Goal: Register for event/course

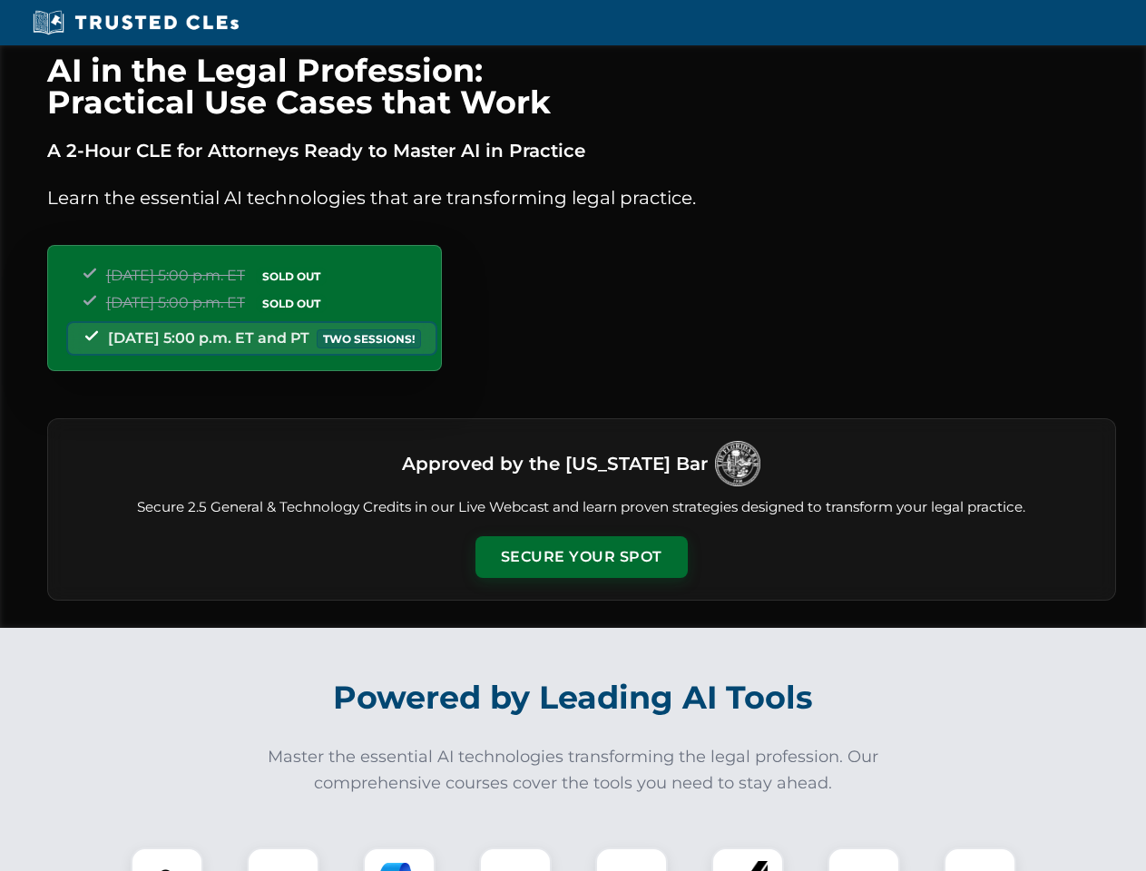
click at [581, 557] on button "Secure Your Spot" at bounding box center [582, 557] width 212 height 42
click at [167, 860] on img at bounding box center [167, 884] width 53 height 53
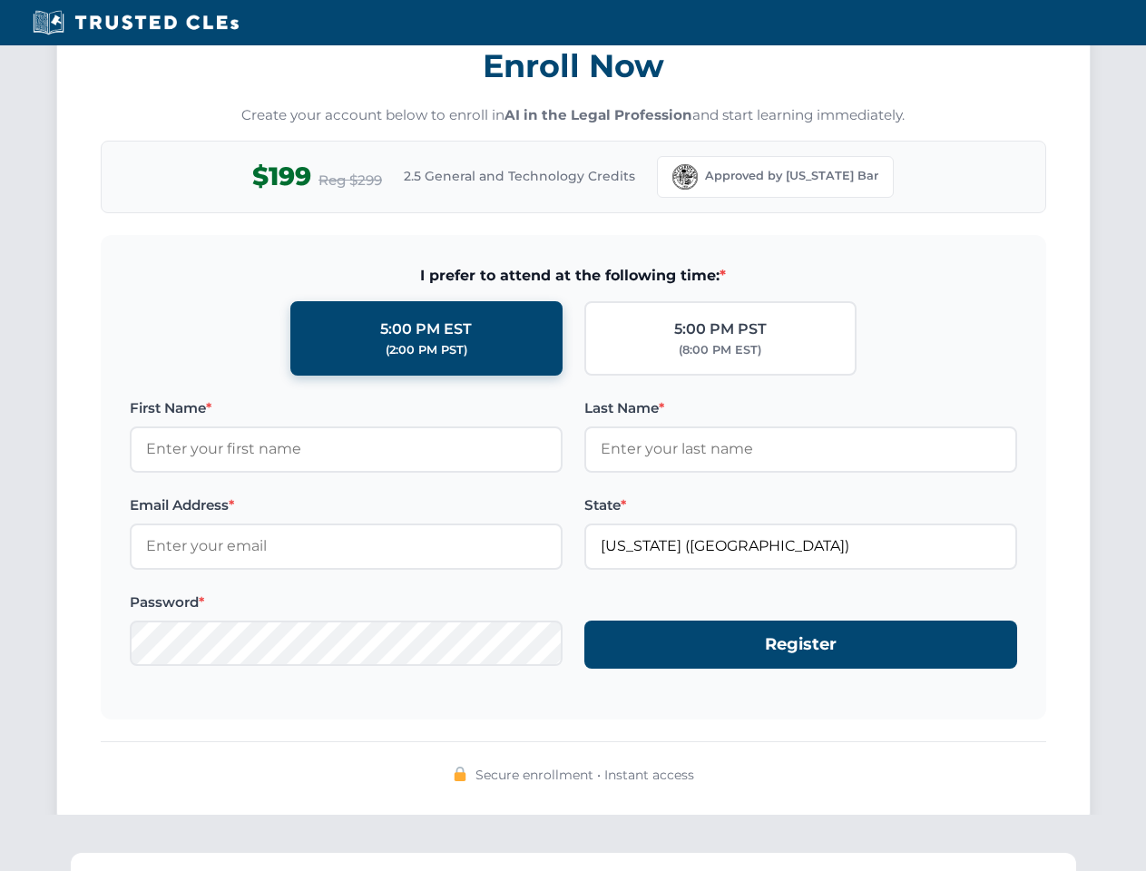
scroll to position [1782, 0]
